Goal: Navigation & Orientation: Find specific page/section

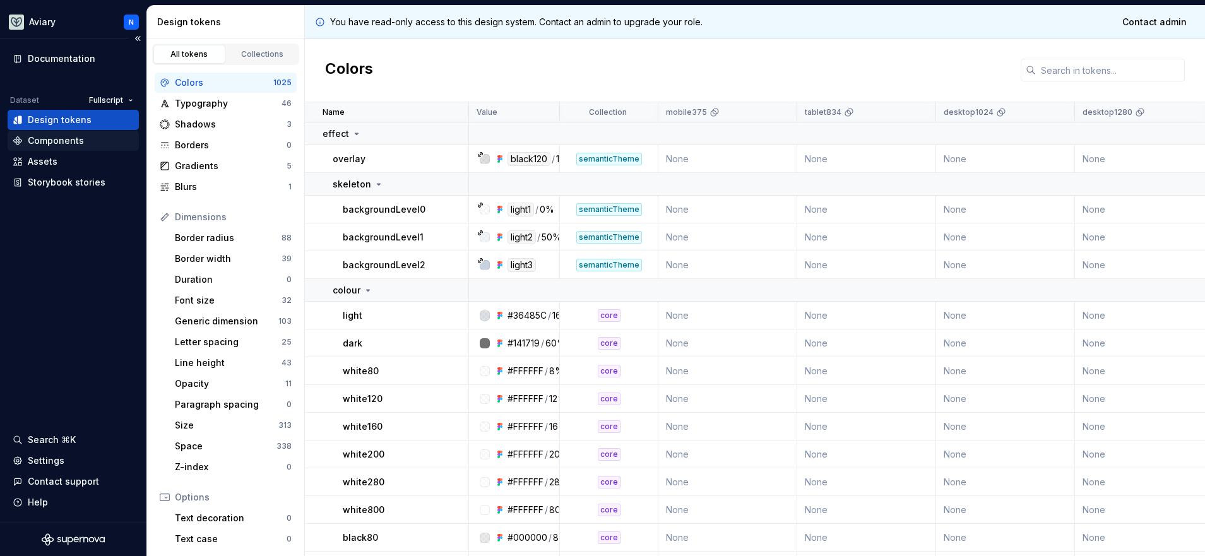
click at [101, 141] on div "Components" at bounding box center [73, 140] width 121 height 13
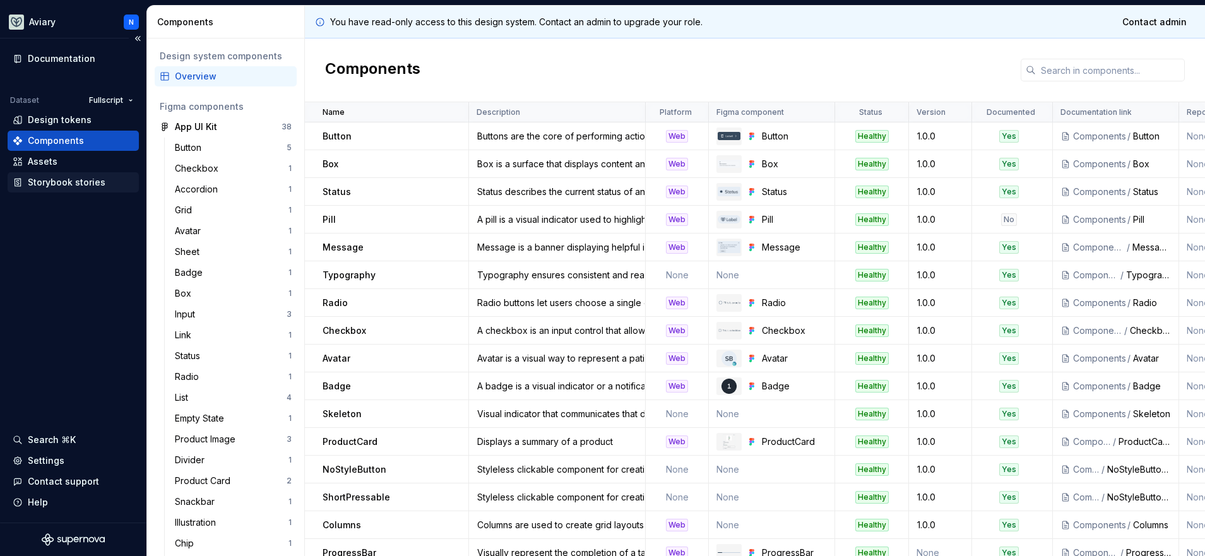
click at [86, 178] on div "Storybook stories" at bounding box center [67, 182] width 78 height 13
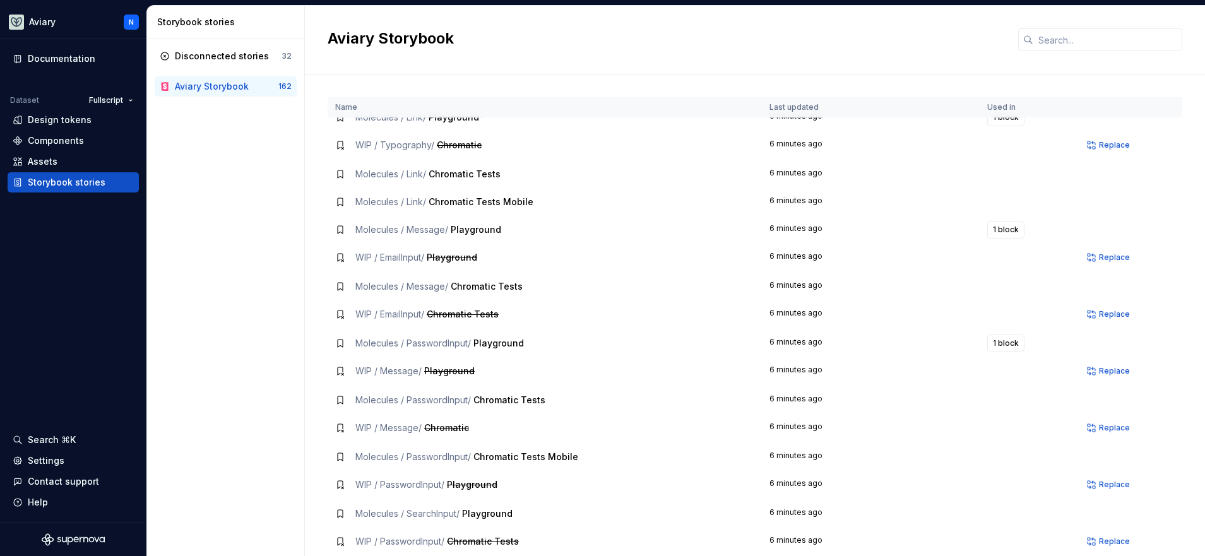
scroll to position [2239, 0]
drag, startPoint x: 591, startPoint y: 158, endPoint x: 838, endPoint y: 164, distance: 246.9
click at [593, 159] on td "Molecules / Link / Chromatic Tests" at bounding box center [545, 172] width 434 height 28
drag, startPoint x: 365, startPoint y: 143, endPoint x: 266, endPoint y: 107, distance: 105.4
click at [365, 143] on span "WIP / Typography /" at bounding box center [394, 142] width 79 height 11
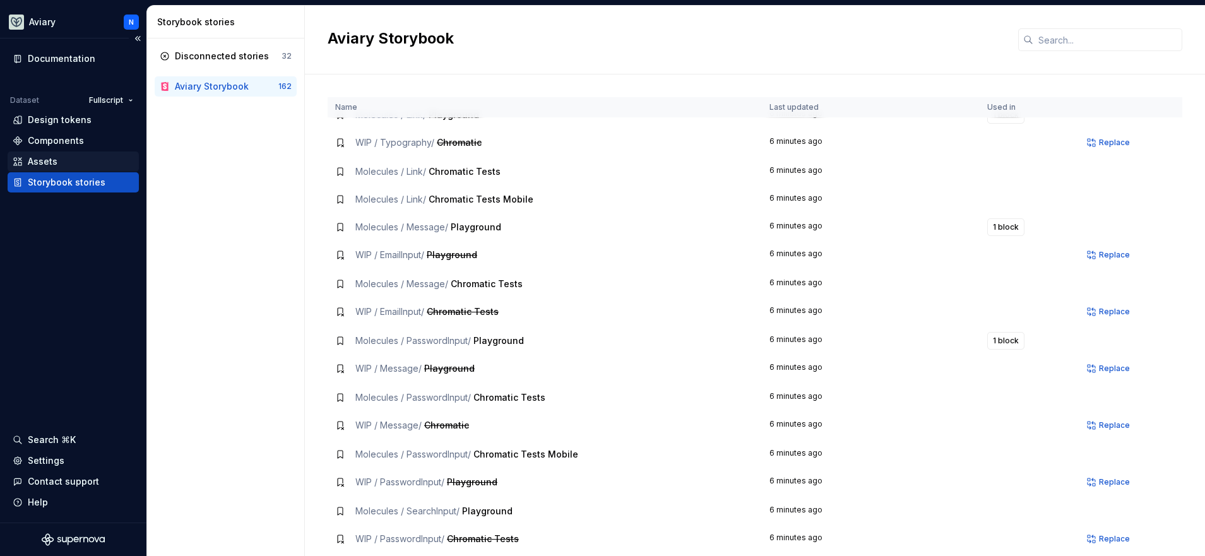
click at [106, 155] on div "Assets" at bounding box center [73, 161] width 121 height 13
click at [80, 143] on div "Components" at bounding box center [56, 140] width 56 height 13
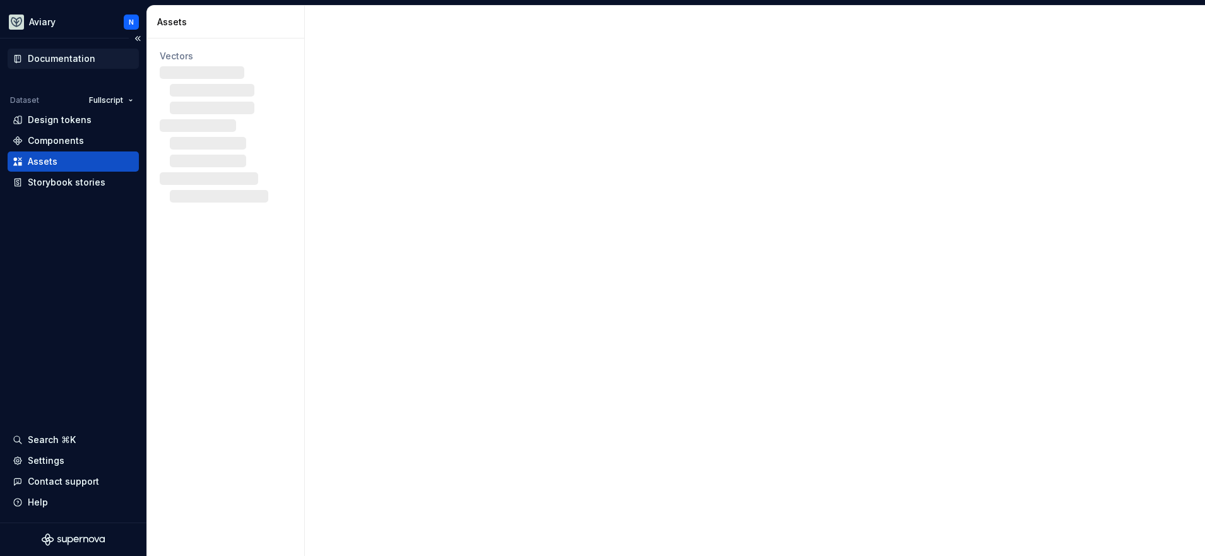
click at [86, 59] on div "Documentation" at bounding box center [62, 58] width 68 height 13
